Goal: Browse casually: Explore the website without a specific task or goal

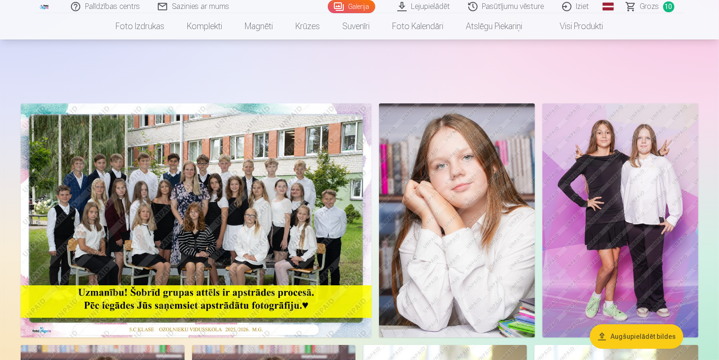
scroll to position [141, 0]
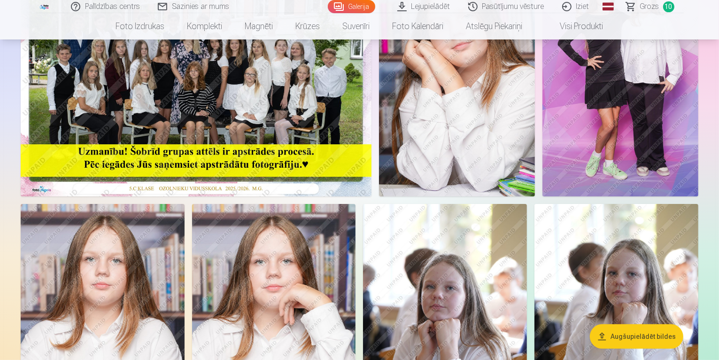
click at [368, 196] on img at bounding box center [196, 79] width 351 height 234
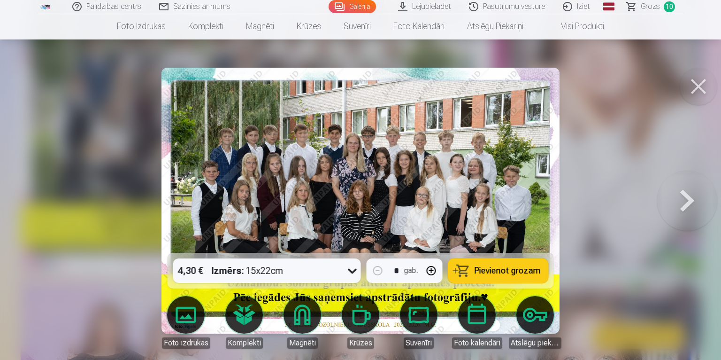
click at [684, 194] on button at bounding box center [687, 200] width 60 height 85
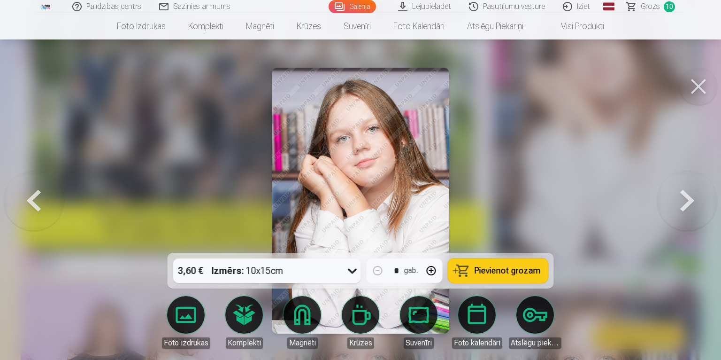
click at [682, 189] on button at bounding box center [687, 200] width 60 height 85
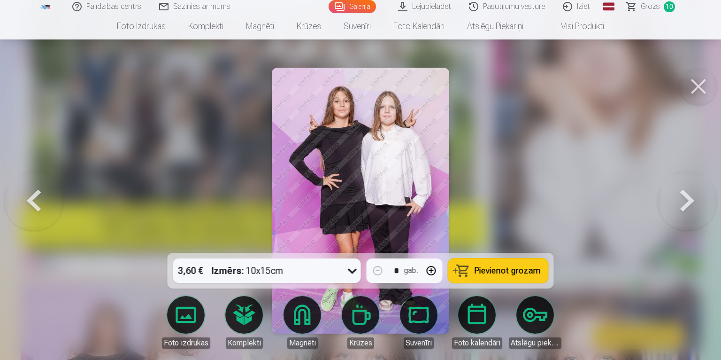
click at [679, 189] on button at bounding box center [687, 200] width 60 height 85
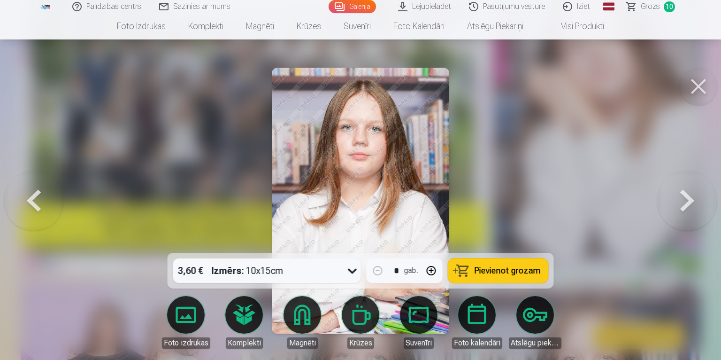
click at [682, 195] on button at bounding box center [687, 200] width 60 height 85
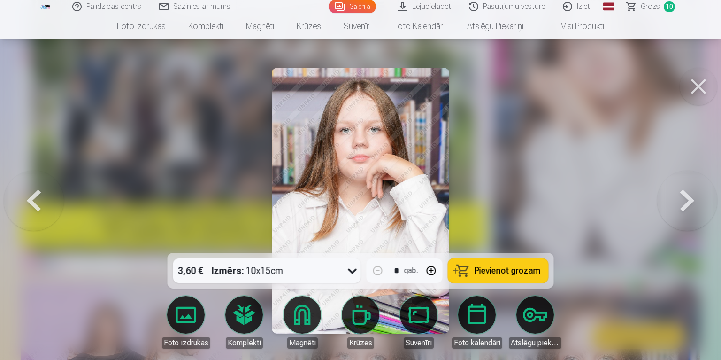
click at [682, 194] on button at bounding box center [687, 200] width 60 height 85
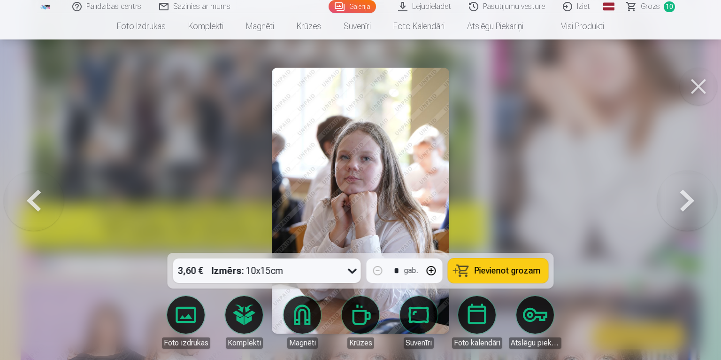
click at [682, 194] on button at bounding box center [687, 200] width 60 height 85
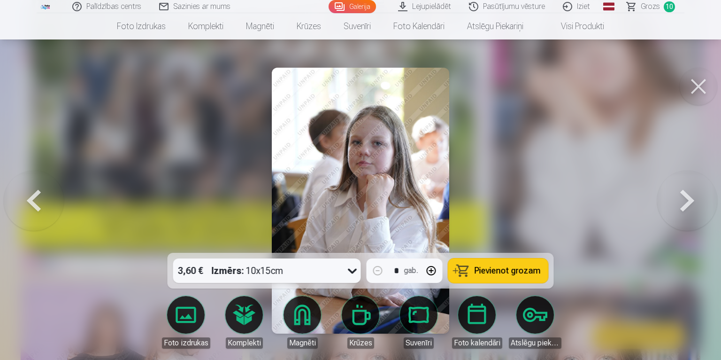
click at [682, 194] on button at bounding box center [687, 200] width 60 height 85
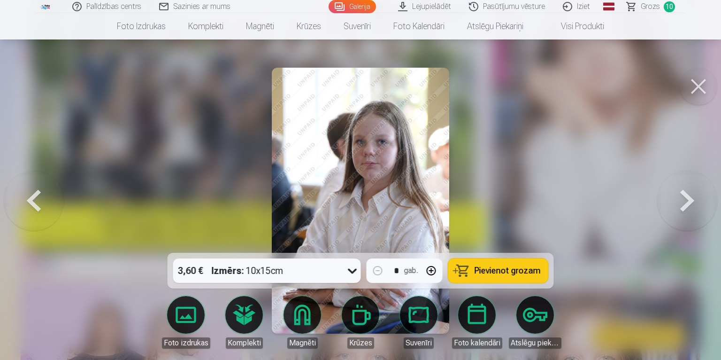
click at [682, 194] on button at bounding box center [687, 200] width 60 height 85
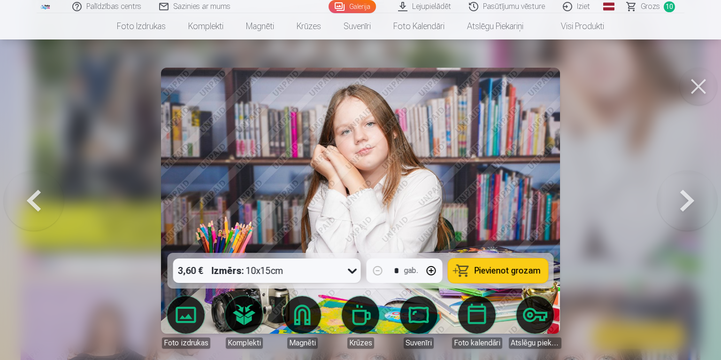
click at [696, 197] on button at bounding box center [687, 200] width 60 height 85
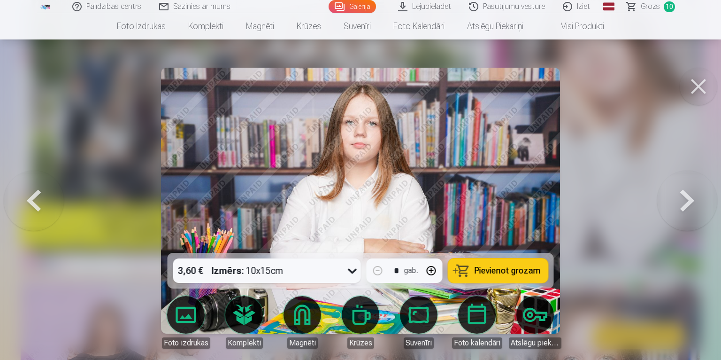
click at [701, 195] on button at bounding box center [687, 200] width 60 height 85
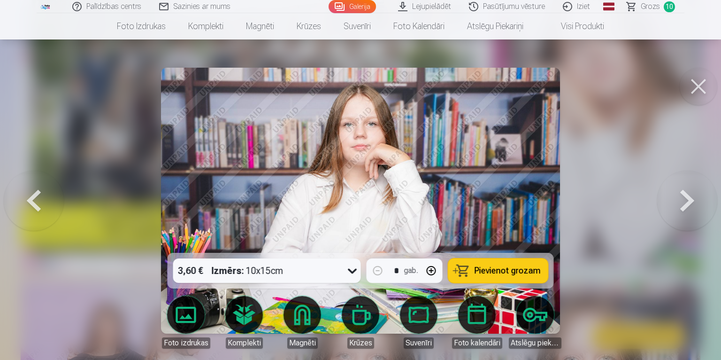
click at [701, 195] on button at bounding box center [687, 200] width 60 height 85
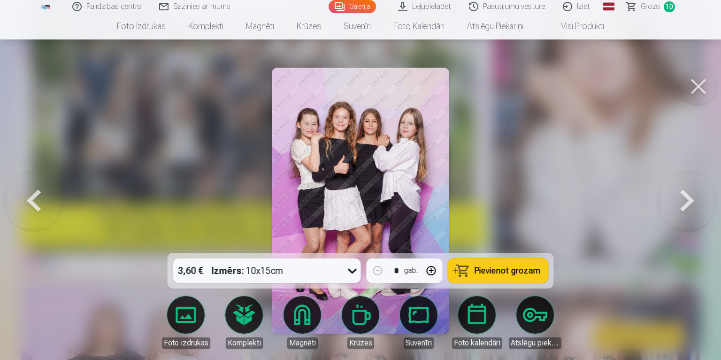
click at [701, 195] on button at bounding box center [687, 200] width 60 height 85
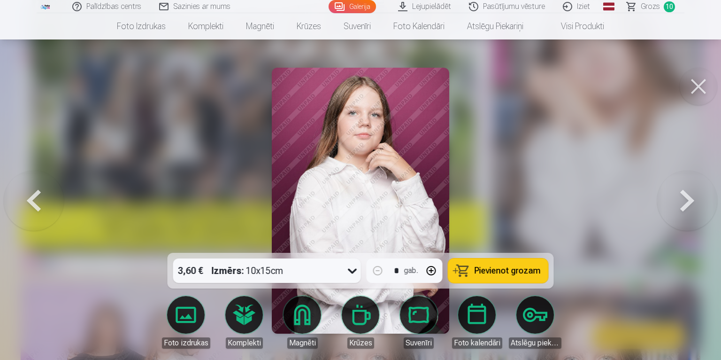
click at [701, 195] on button at bounding box center [687, 200] width 60 height 85
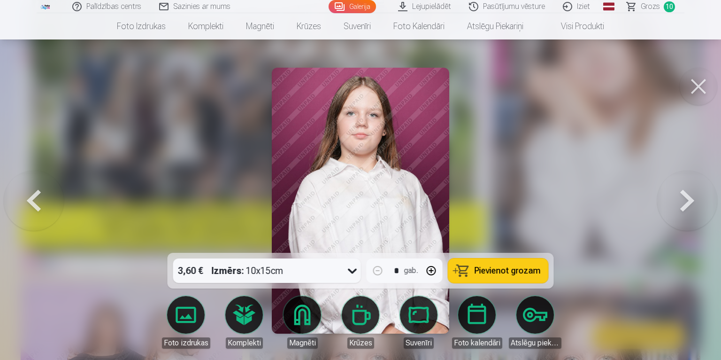
click at [699, 199] on button at bounding box center [687, 200] width 60 height 85
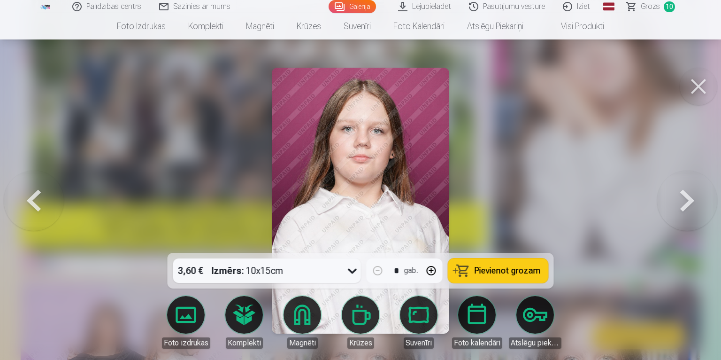
click at [699, 199] on button at bounding box center [687, 200] width 60 height 85
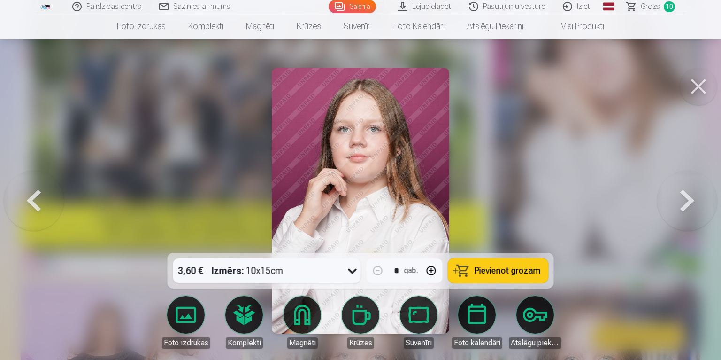
click at [707, 198] on button at bounding box center [687, 200] width 60 height 85
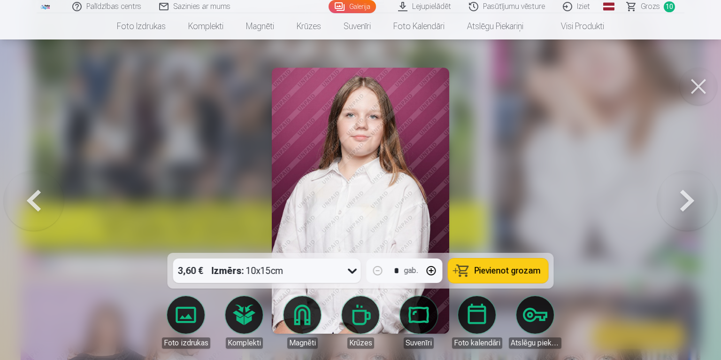
click at [41, 186] on button at bounding box center [34, 200] width 60 height 85
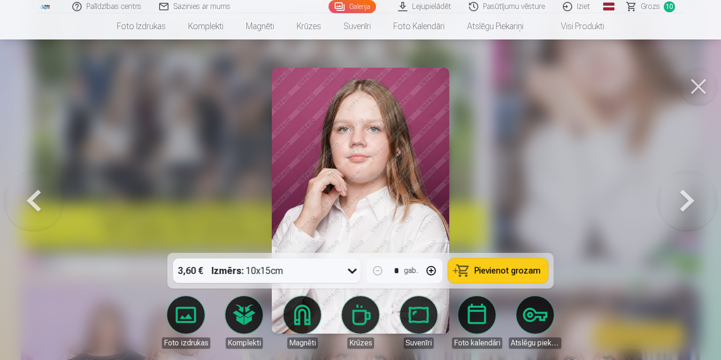
click at [696, 203] on button at bounding box center [687, 200] width 60 height 85
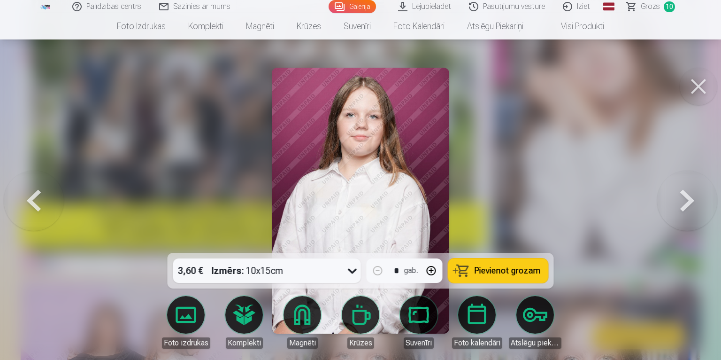
click at [697, 203] on button at bounding box center [687, 200] width 60 height 85
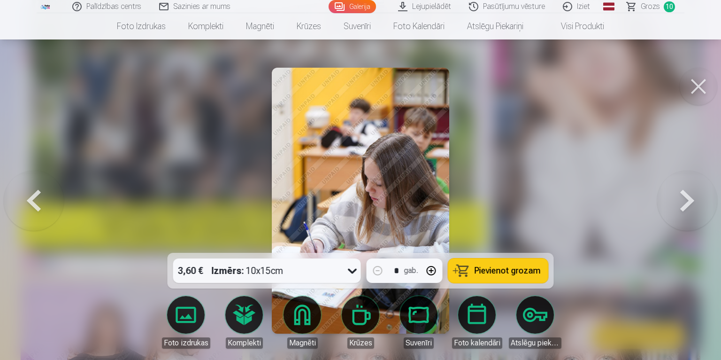
click at [384, 189] on img at bounding box center [360, 201] width 177 height 266
click at [682, 208] on button at bounding box center [687, 200] width 60 height 85
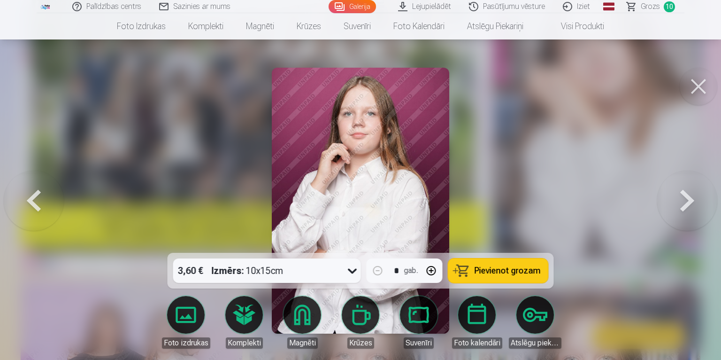
click at [682, 209] on button at bounding box center [687, 200] width 60 height 85
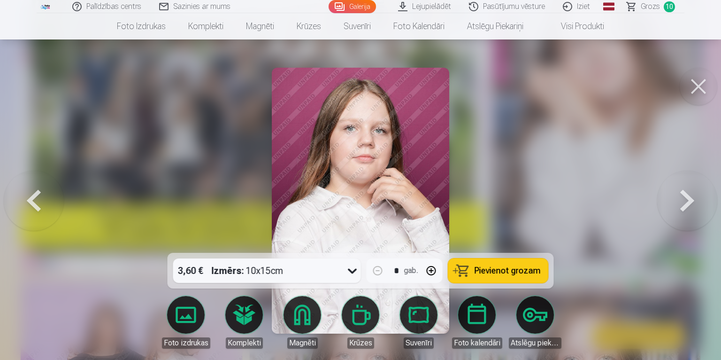
click at [680, 209] on button at bounding box center [687, 200] width 60 height 85
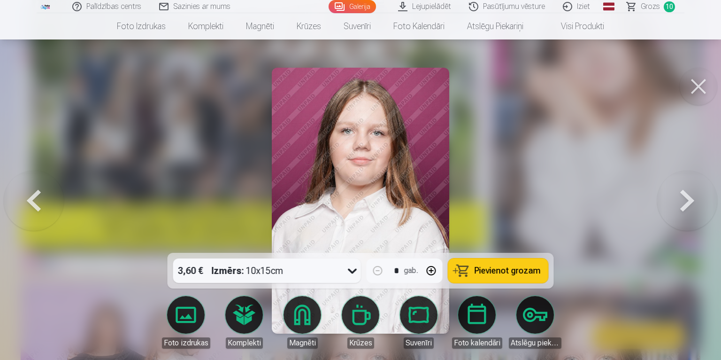
click at [679, 208] on button at bounding box center [687, 200] width 60 height 85
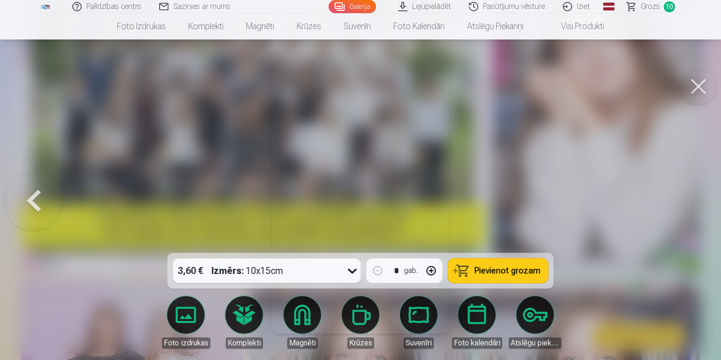
click at [684, 207] on div at bounding box center [360, 180] width 721 height 360
